Goal: Transaction & Acquisition: Purchase product/service

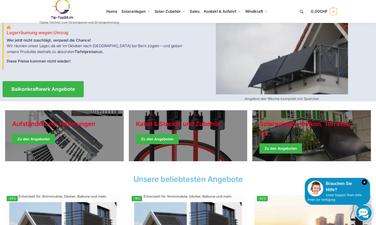
scroll to position [44, 0]
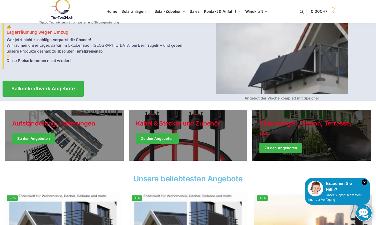
click at [282, 139] on link "Winter Jackets" at bounding box center [312, 135] width 119 height 51
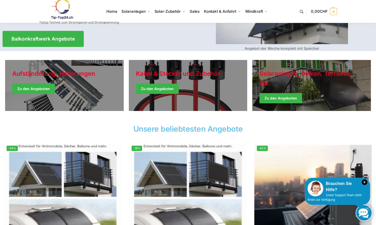
scroll to position [0, 0]
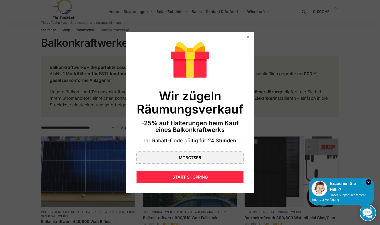
click at [247, 36] on icon at bounding box center [248, 37] width 3 height 3
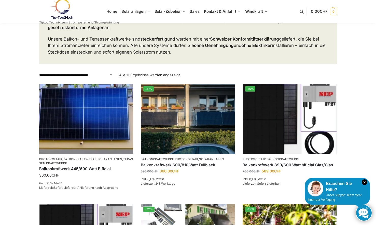
scroll to position [62, 0]
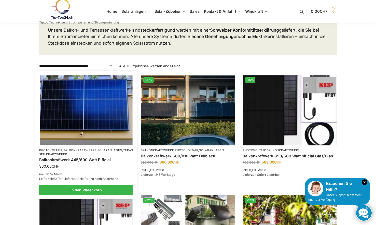
click at [103, 161] on link "Balkonkraftwerk 445/600 Watt Bificial" at bounding box center [86, 159] width 94 height 5
